Goal: Task Accomplishment & Management: Use online tool/utility

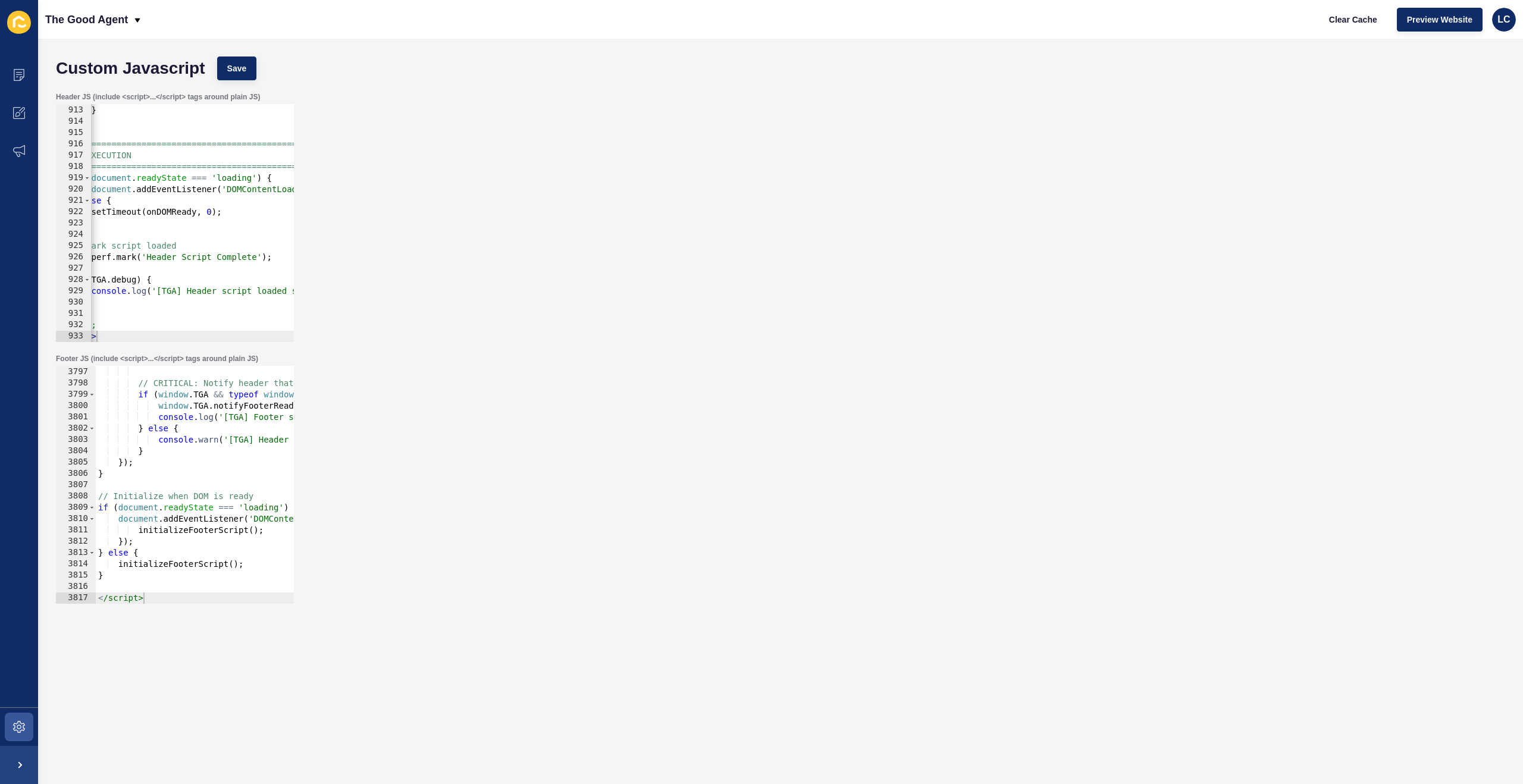
scroll to position [19250, 0]
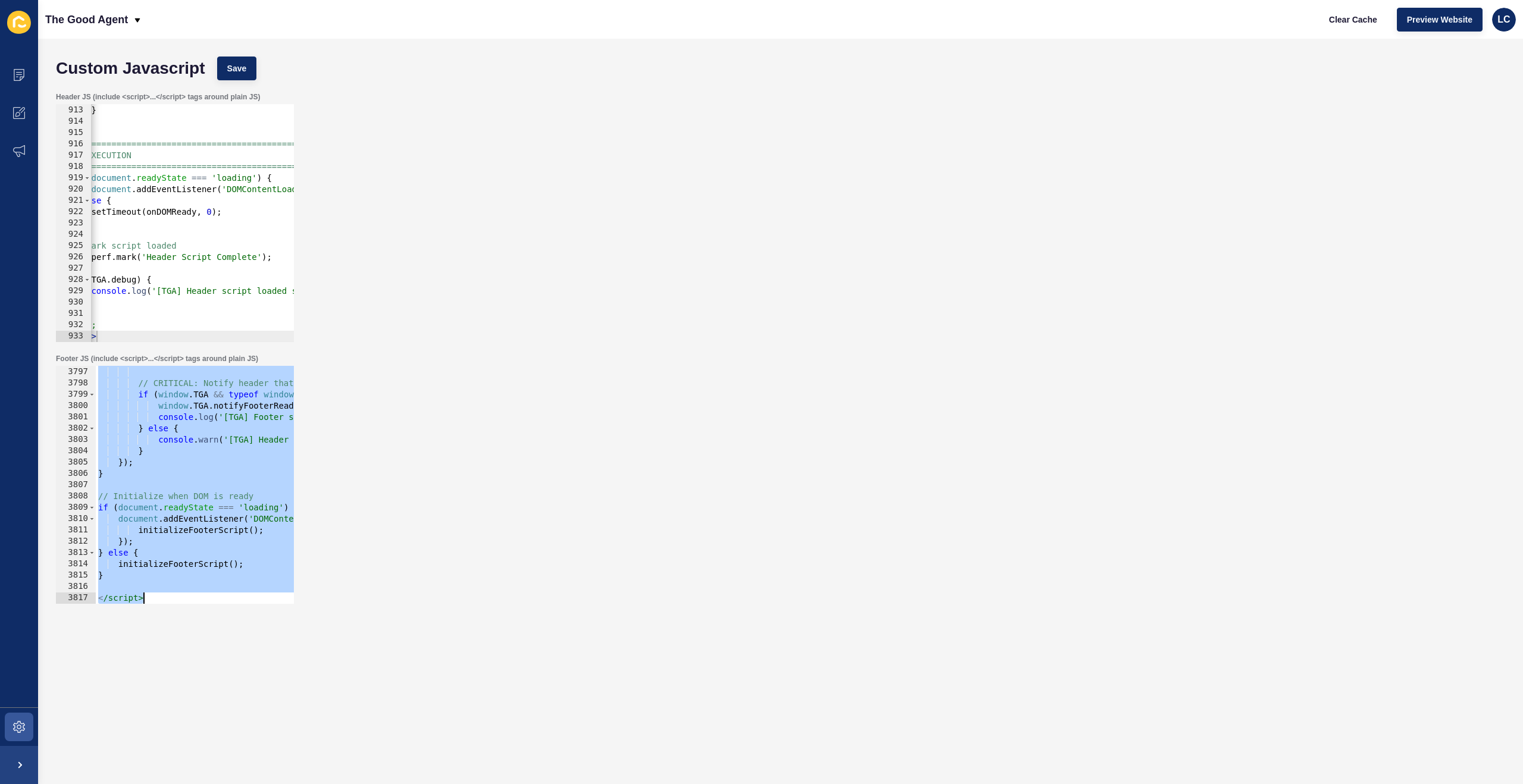
paste textarea
type textarea "</script>"
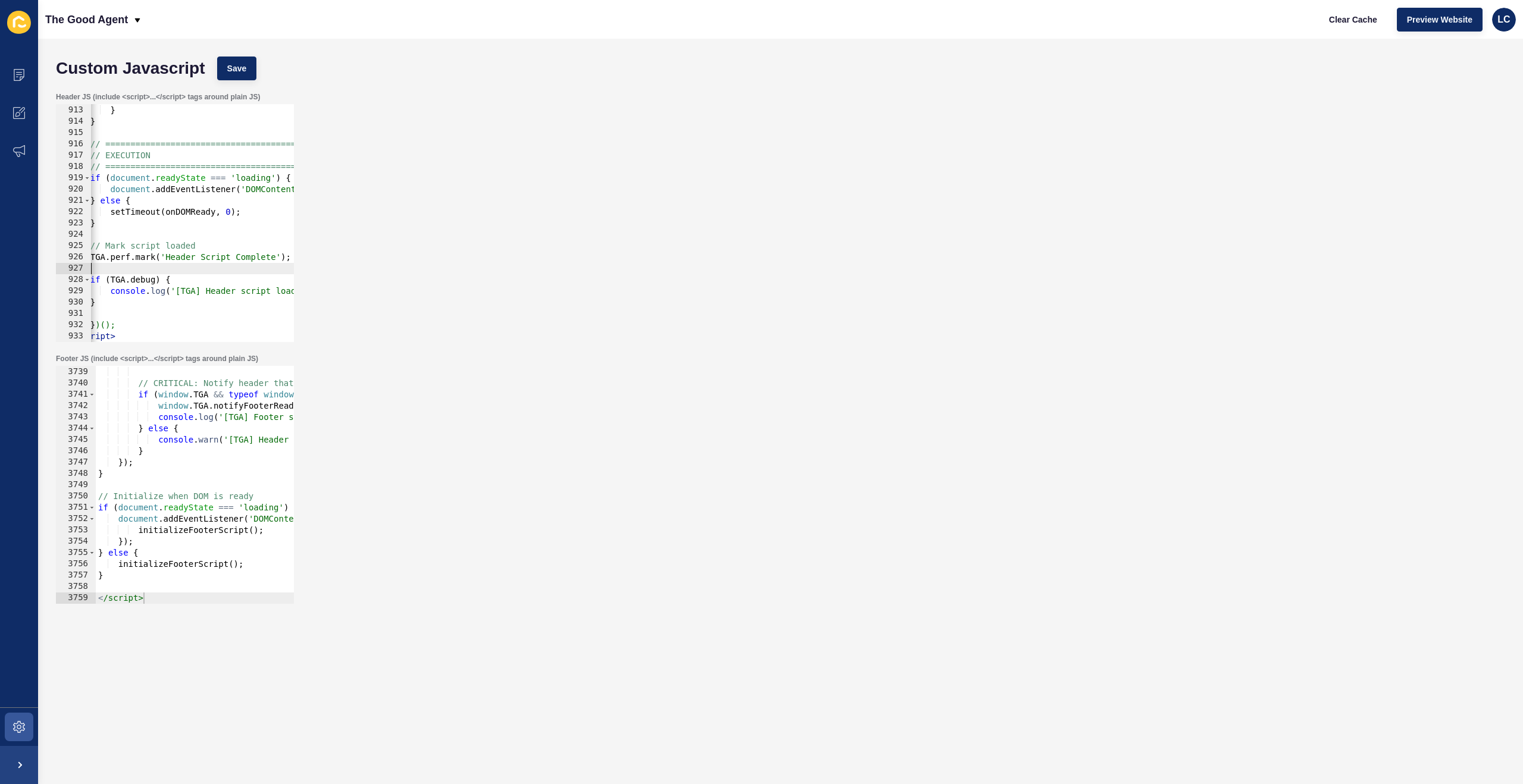
click at [216, 271] on div "} , 2000 ) ; } } // ============================================ // EXECUTION /…" at bounding box center [570, 224] width 1004 height 261
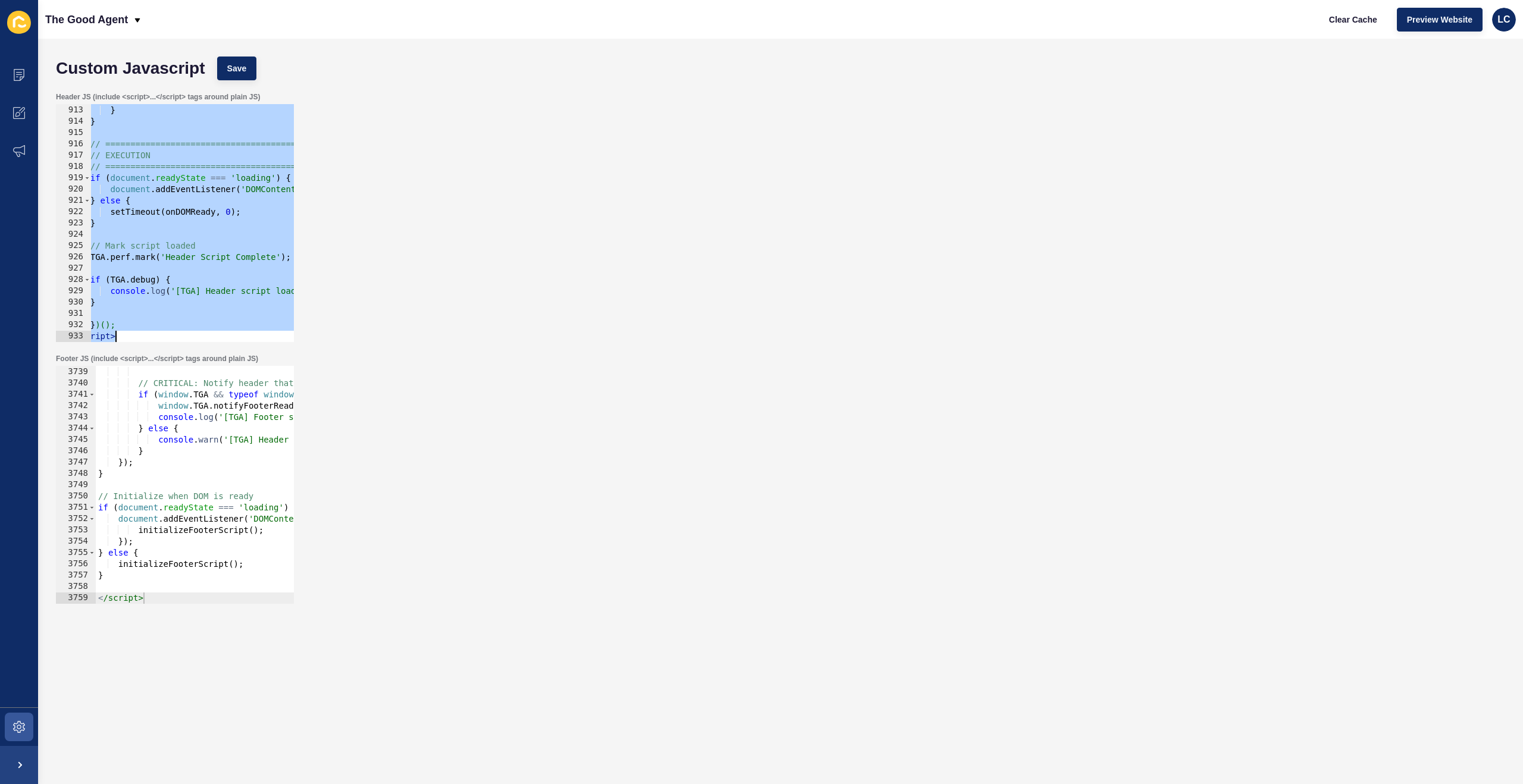
paste textarea
type textarea "</script>"
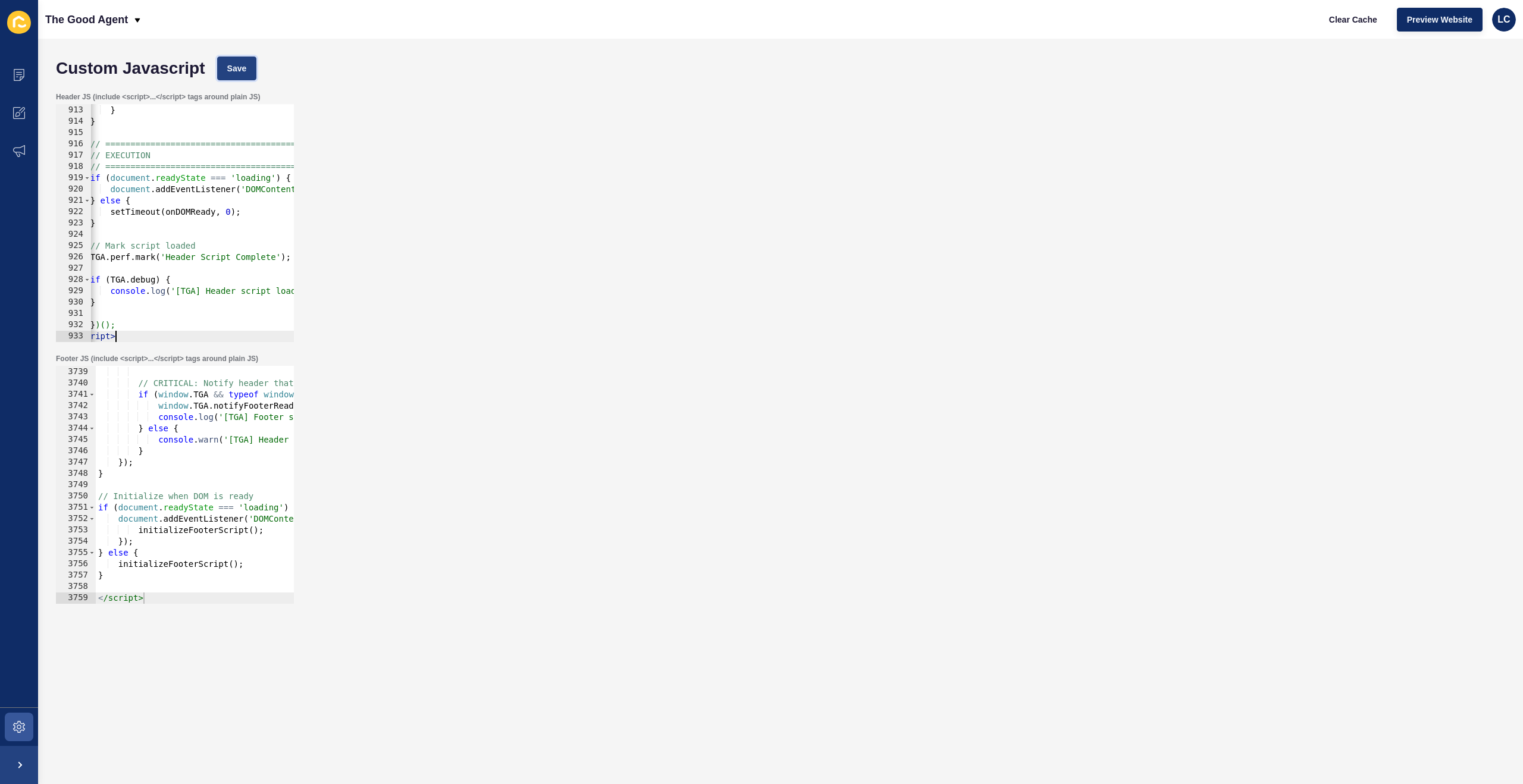
click at [241, 69] on span "Save" at bounding box center [236, 68] width 20 height 12
click at [1364, 21] on span "Clear Cache" at bounding box center [1353, 20] width 48 height 12
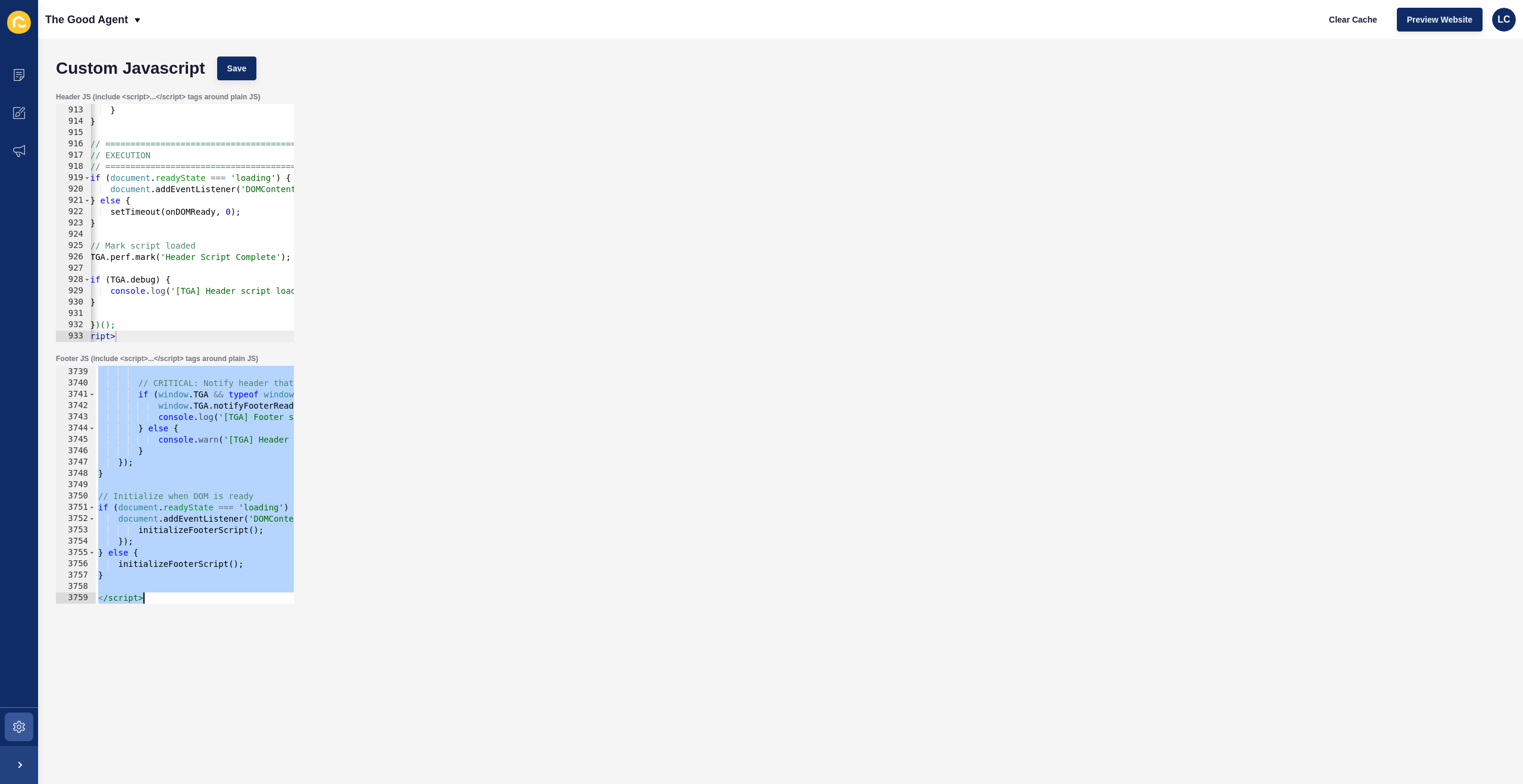
paste textarea
type textarea "</script>"
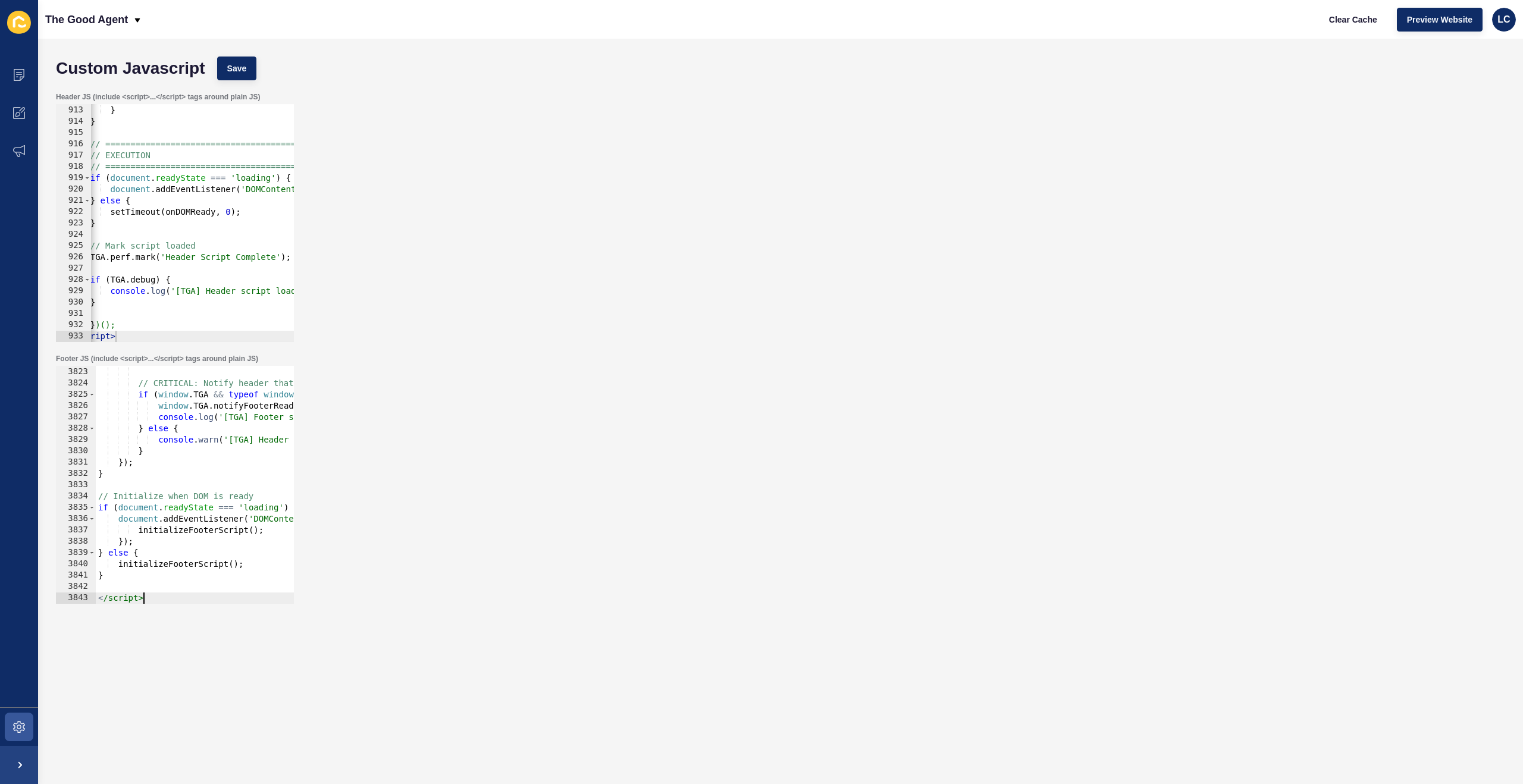
click at [208, 186] on div "} , 2000 ) ; } } // ============================================ // EXECUTION /…" at bounding box center [997, 224] width 1858 height 261
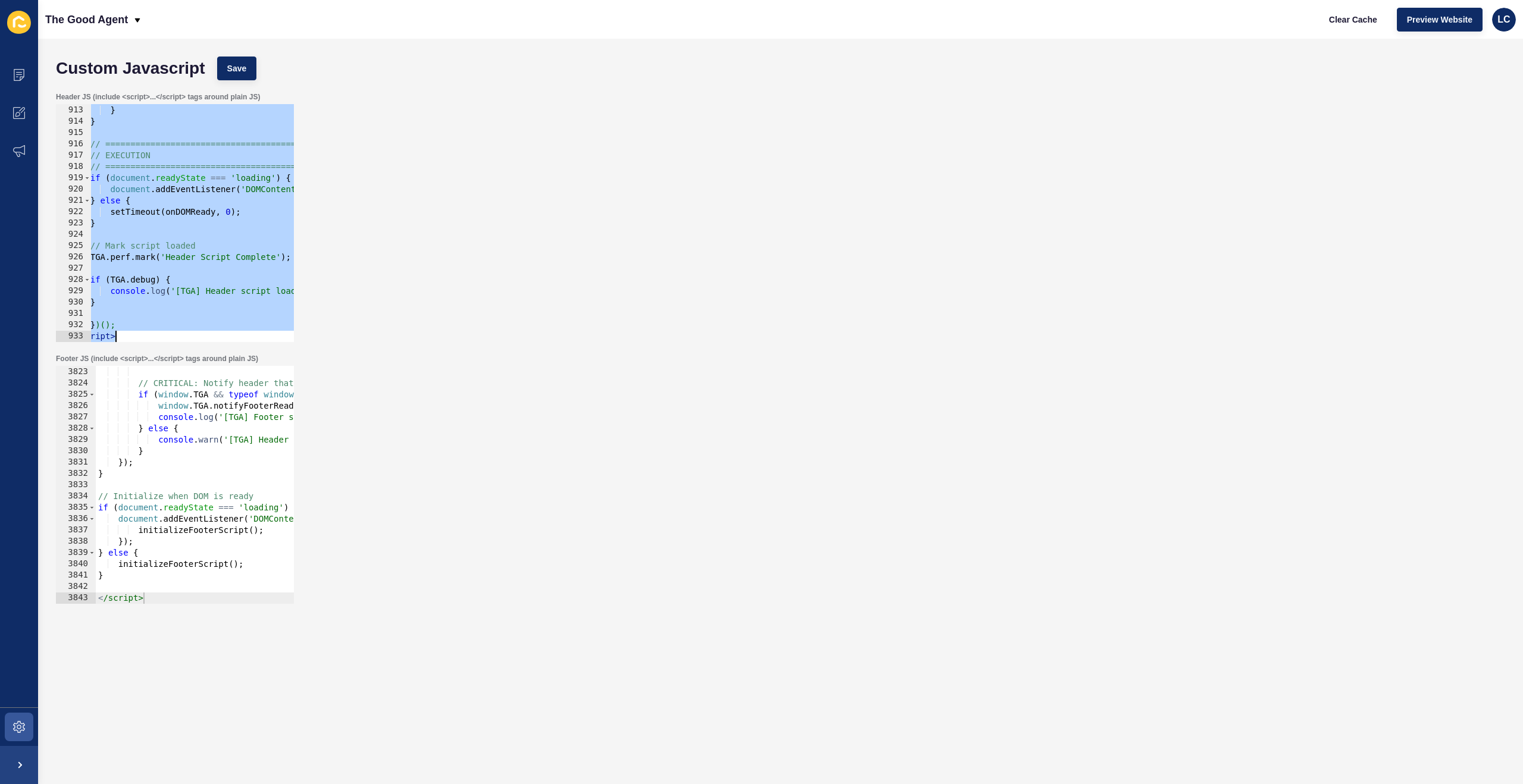
paste textarea
type textarea "</script>"
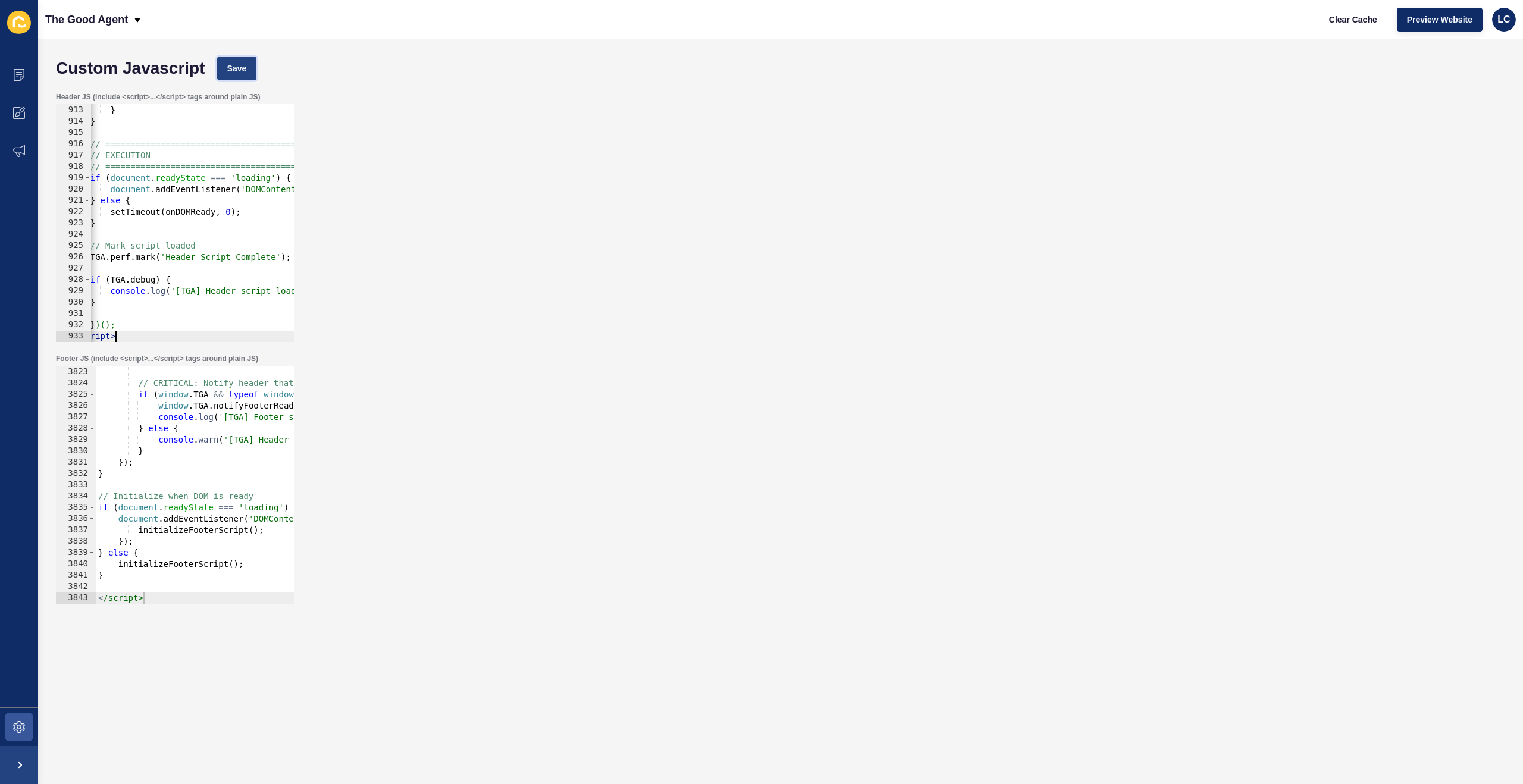
click at [244, 62] on span "Save" at bounding box center [236, 68] width 20 height 12
click at [1339, 20] on span "Clear Cache" at bounding box center [1353, 20] width 48 height 12
